Goal: Task Accomplishment & Management: Complete application form

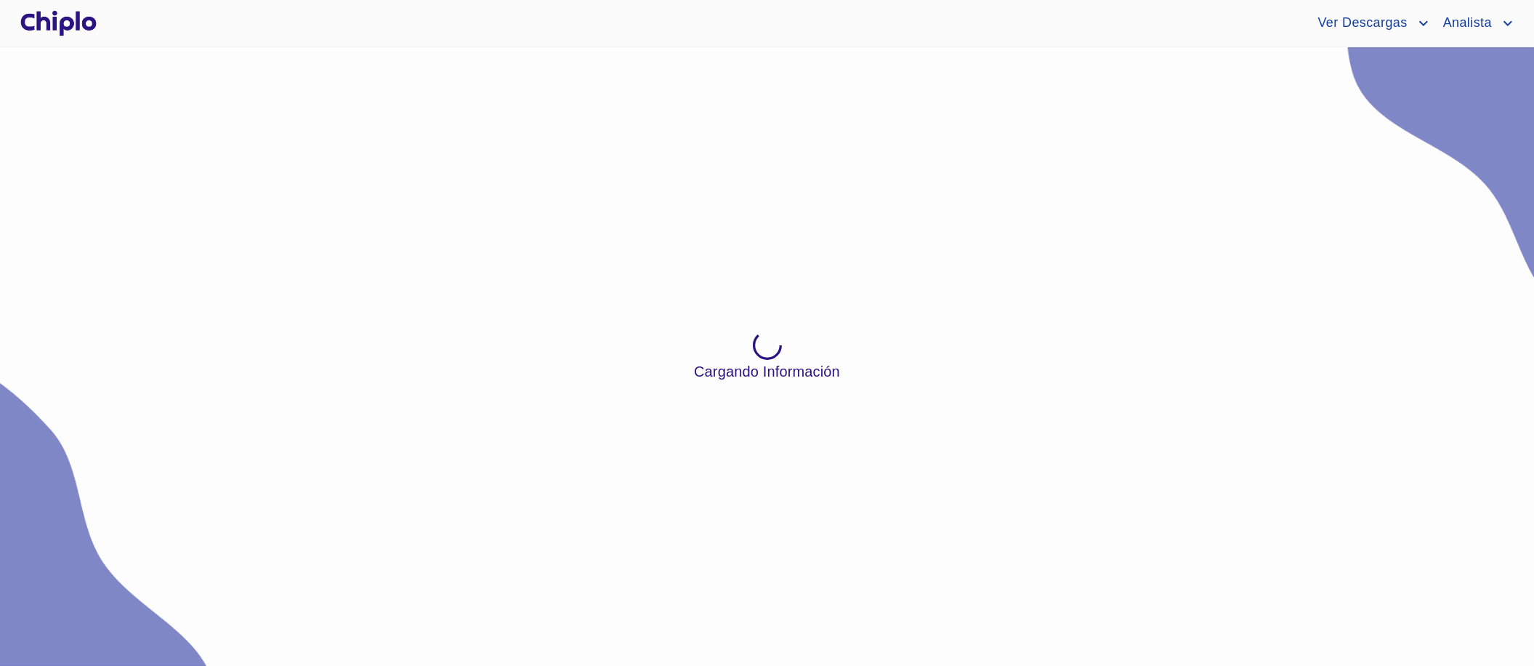
click at [618, 34] on div "Ver Descargas Analista" at bounding box center [808, 23] width 1417 height 23
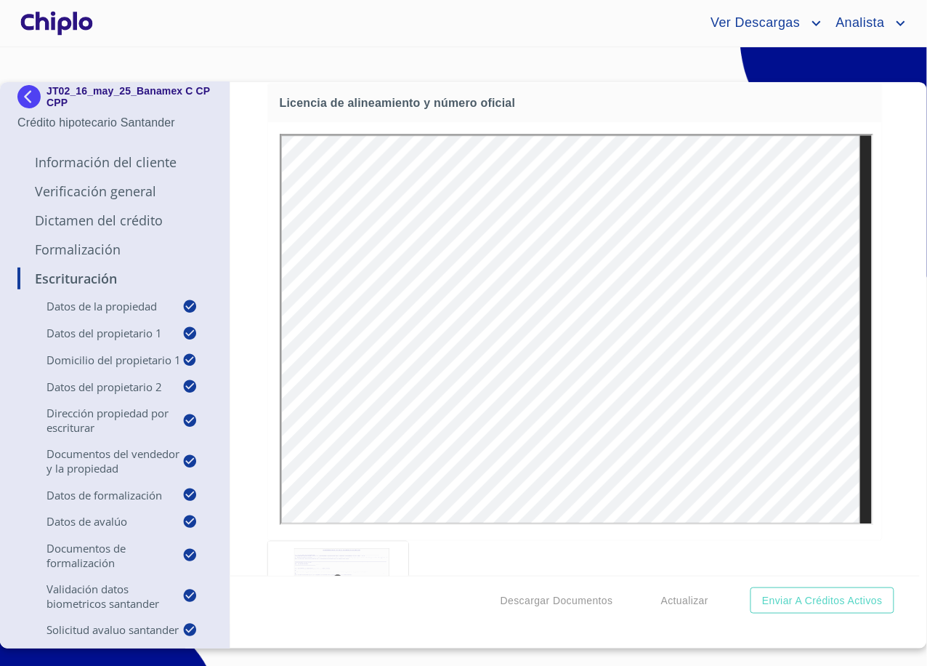
scroll to position [6878, 0]
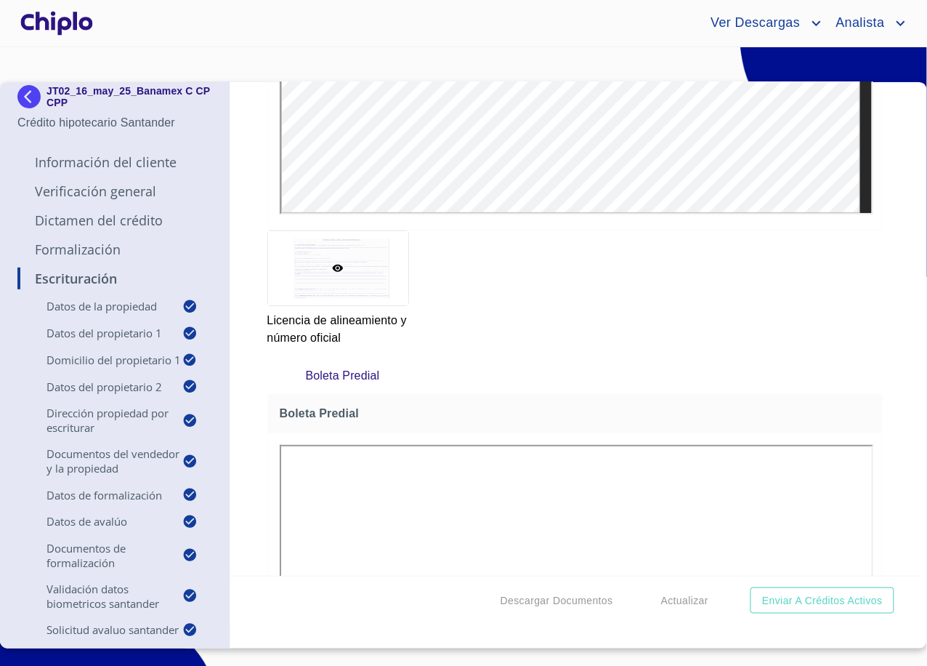
click at [105, 241] on p "Formalización" at bounding box center [114, 249] width 195 height 17
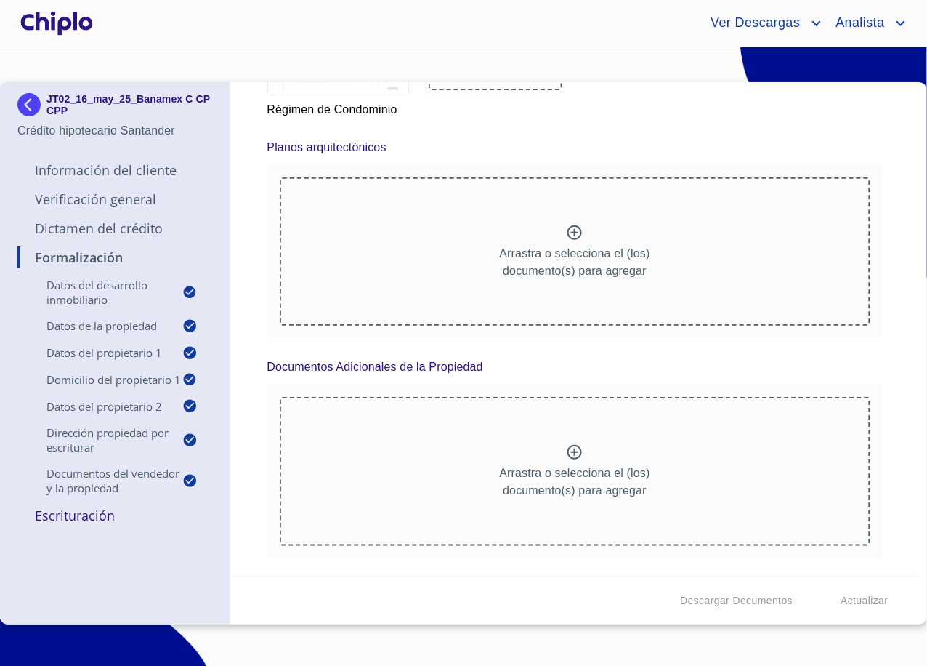
scroll to position [10097, 0]
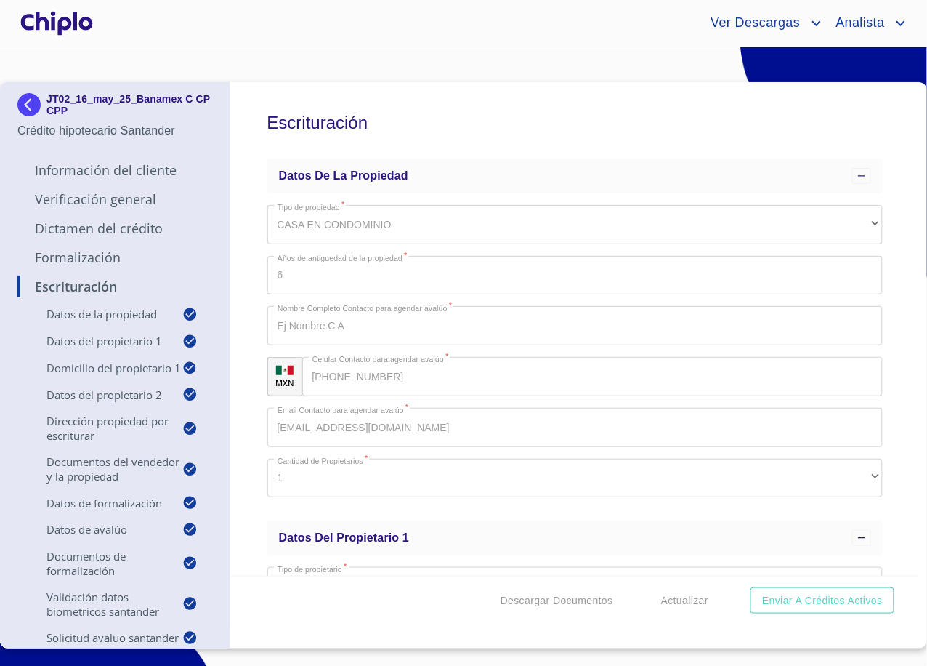
scroll to position [52, 0]
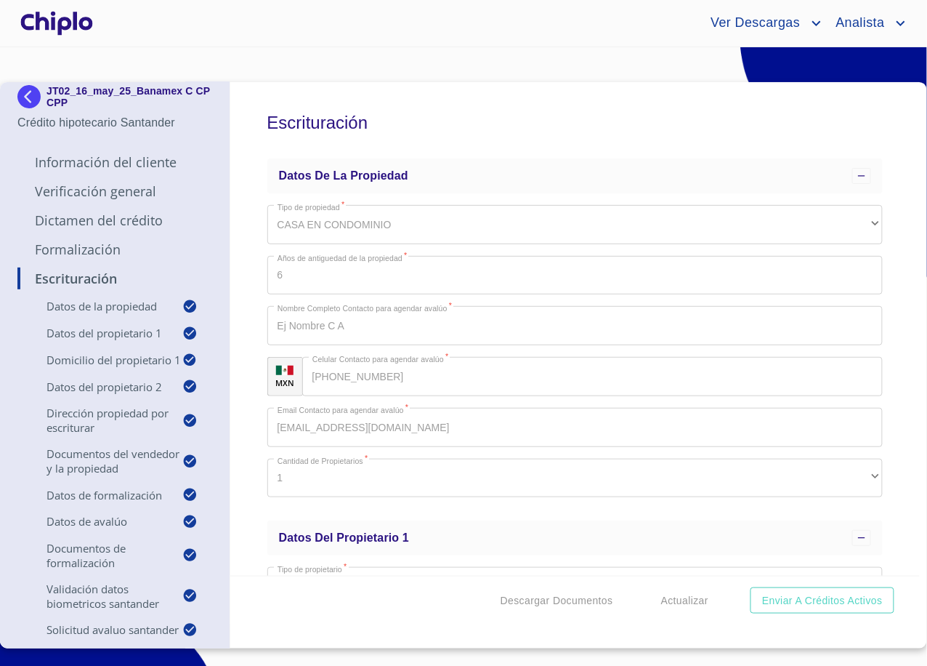
click at [65, 241] on p "Formalización" at bounding box center [114, 249] width 195 height 17
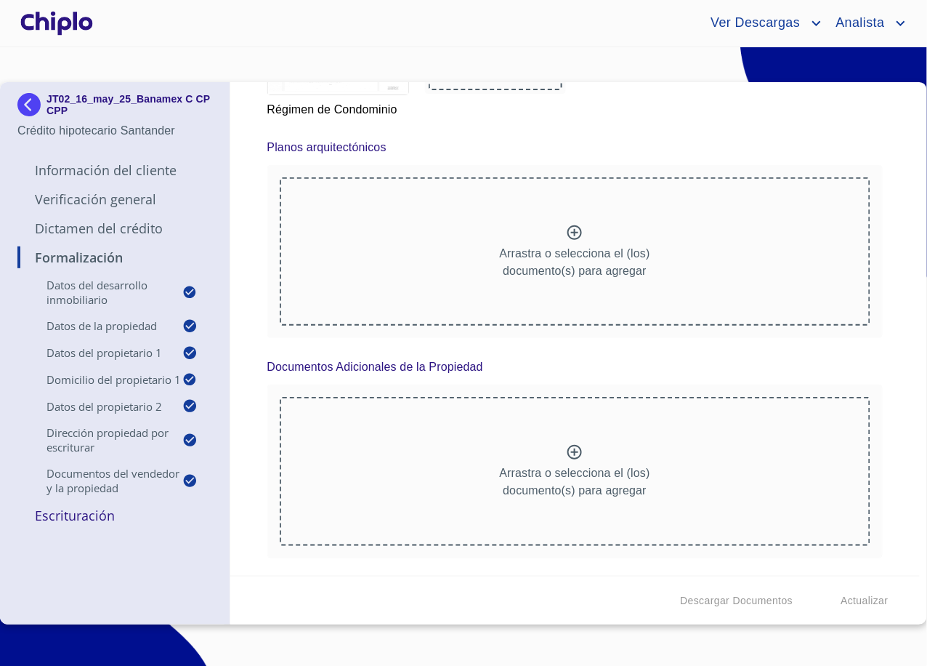
scroll to position [10241, 0]
click at [485, 90] on div at bounding box center [496, 56] width 134 height 67
click at [245, 264] on div "Formalización Datos del Desarrollo Inmobiliario Proyecto Inmobiliario ​ Datos d…" at bounding box center [575, 328] width 690 height 493
click at [92, 259] on p "Formalización" at bounding box center [114, 257] width 195 height 17
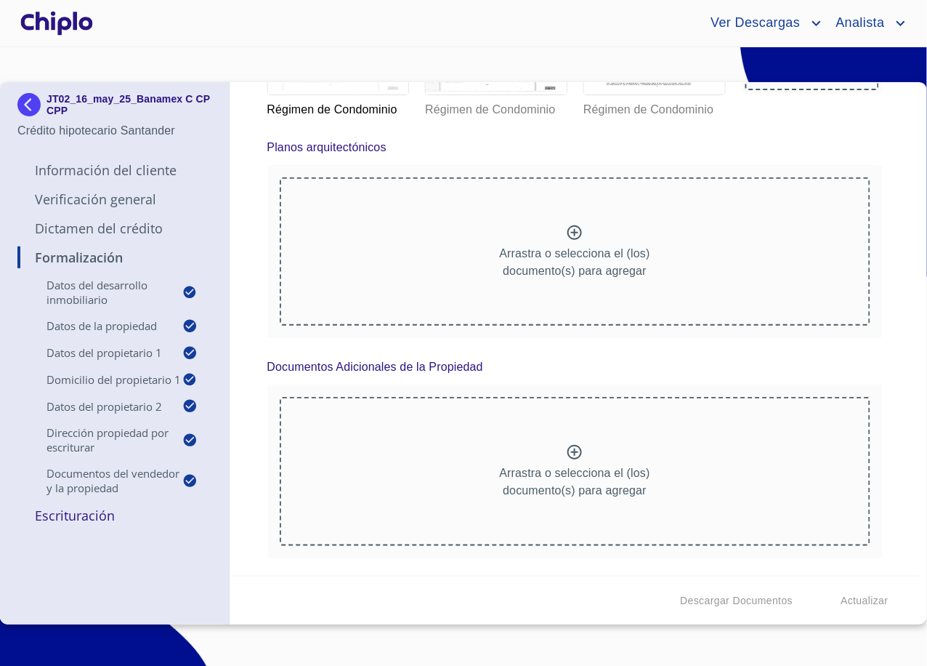
click at [102, 230] on p "Dictamen del Crédito" at bounding box center [114, 227] width 195 height 17
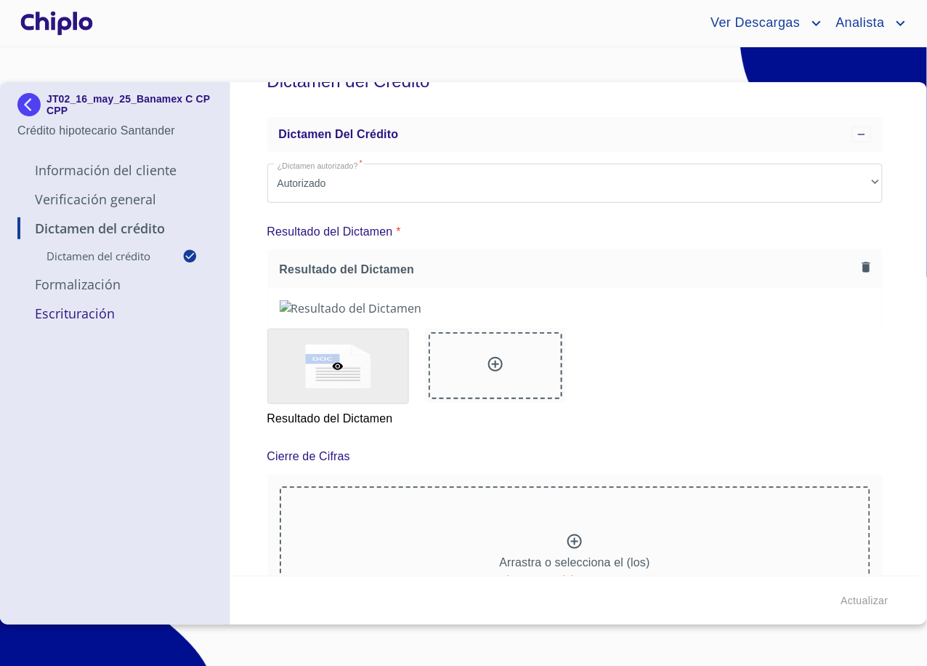
scroll to position [154, 0]
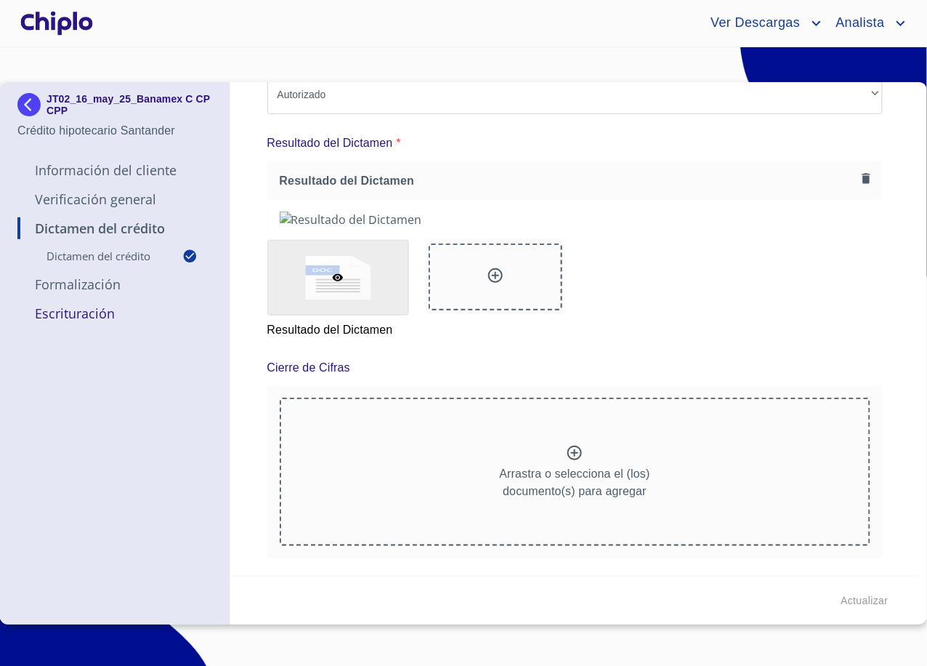
click at [93, 291] on p "Formalización" at bounding box center [114, 283] width 195 height 17
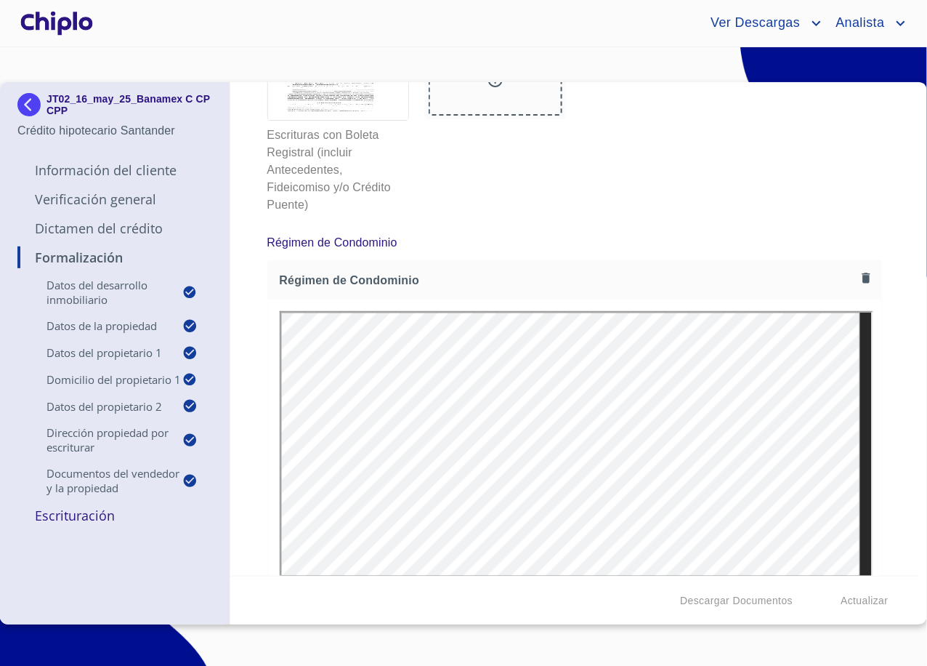
scroll to position [9364, 0]
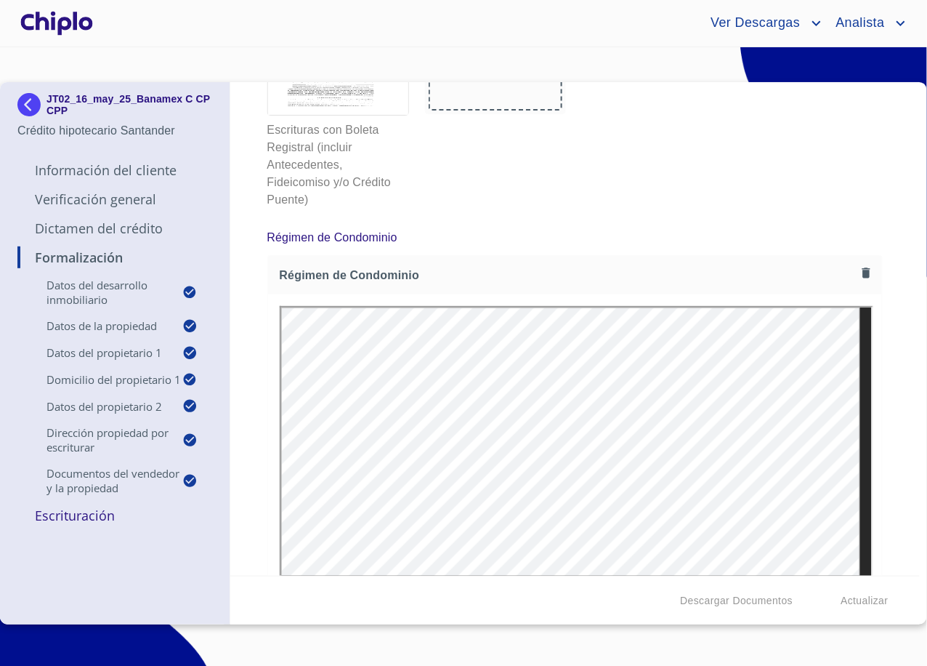
click at [887, 336] on div "Formalización Datos del Desarrollo Inmobiliario Proyecto Inmobiliario ​ Datos d…" at bounding box center [575, 328] width 690 height 493
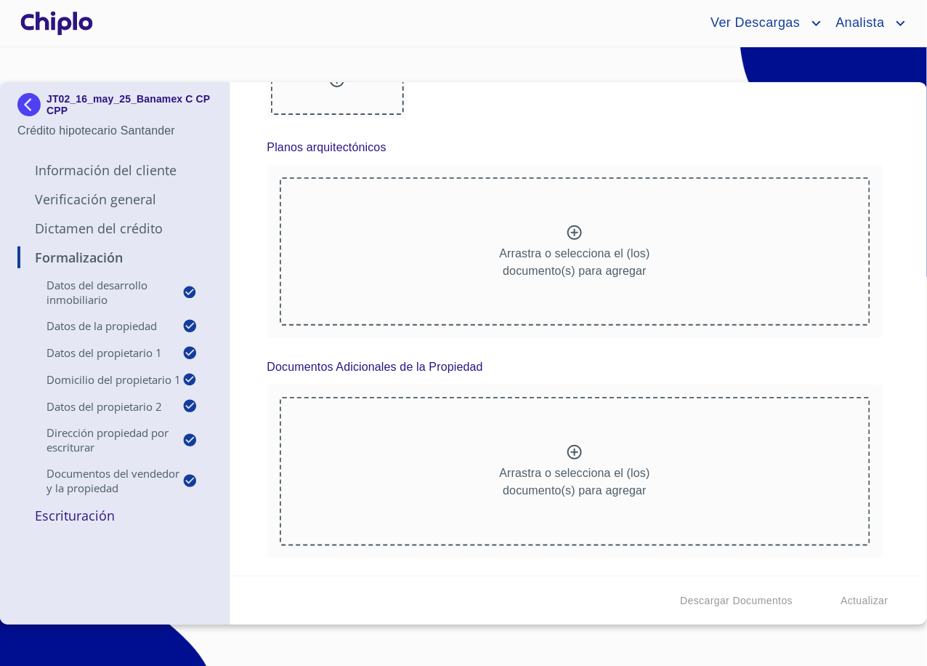
scroll to position [0, 0]
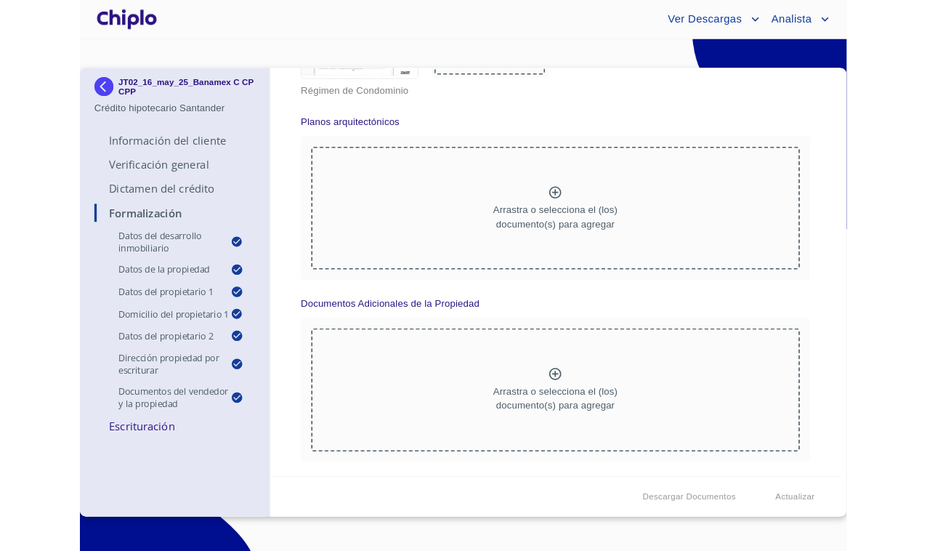
scroll to position [10553, 0]
